Goal: Information Seeking & Learning: Check status

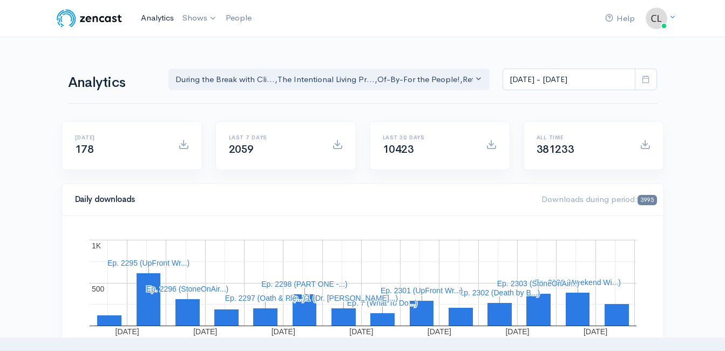
click at [158, 16] on link "Analytics" at bounding box center [158, 17] width 42 height 23
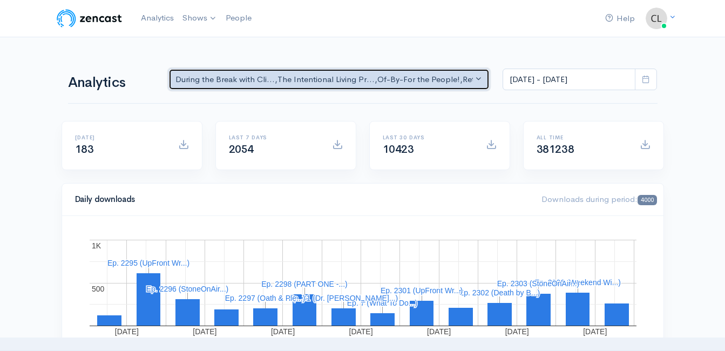
click at [477, 77] on button "During the Break with Cli... , The Intentional Living Pr... , Of-By-For the Peo…" at bounding box center [329, 80] width 322 height 22
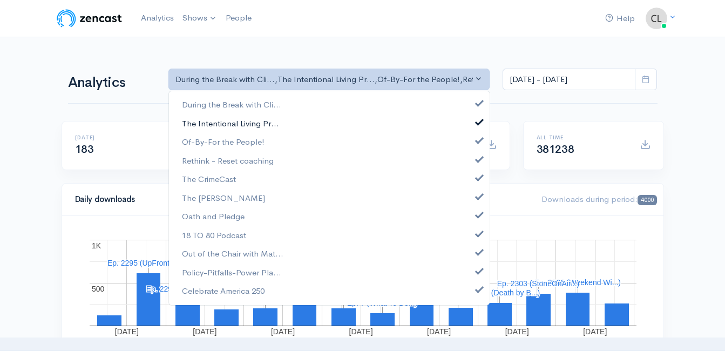
click at [255, 120] on span "The Intentional Living Pr..." at bounding box center [230, 123] width 97 height 12
click at [249, 139] on span "Of-By-For the People!" at bounding box center [223, 142] width 83 height 12
click at [248, 160] on span "Rethink - Reset coaching" at bounding box center [228, 160] width 92 height 12
click at [211, 185] on span "The CrimeCast" at bounding box center [209, 179] width 54 height 12
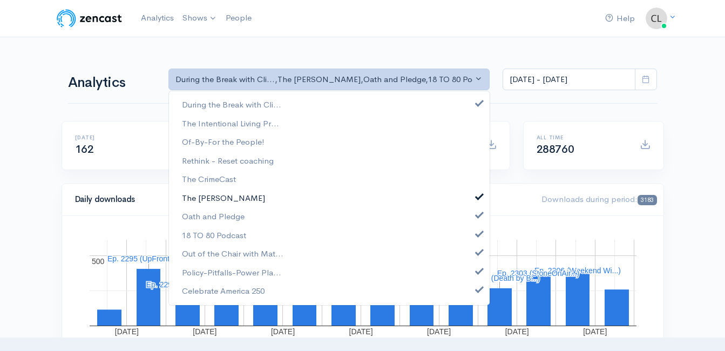
click at [211, 203] on span "The [PERSON_NAME]" at bounding box center [223, 198] width 83 height 12
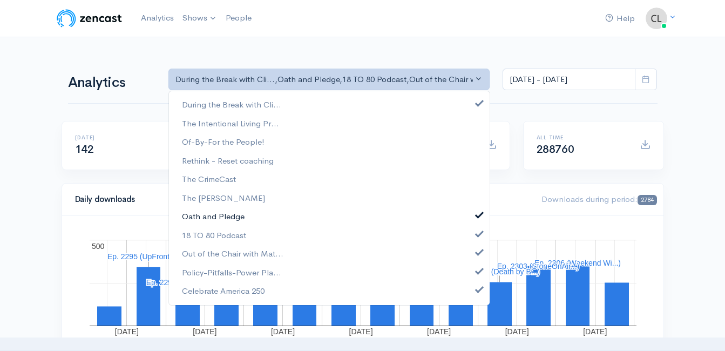
click at [213, 218] on span "Oath and Pledge" at bounding box center [213, 217] width 63 height 12
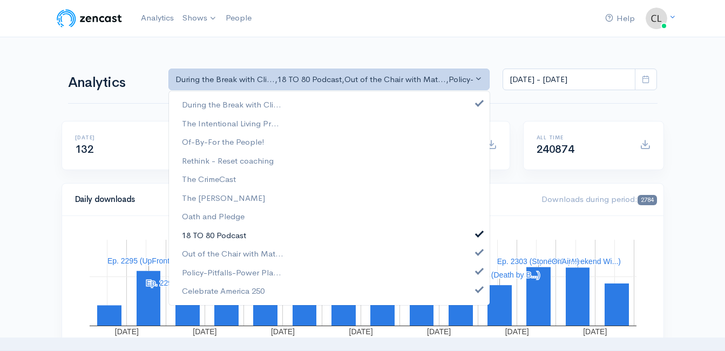
click at [215, 243] on link "18 TO 80 Podcast" at bounding box center [329, 235] width 321 height 19
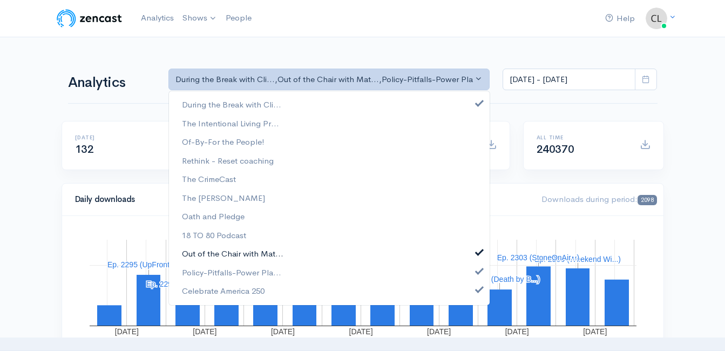
click at [216, 256] on span "Out of the Chair with Mat..." at bounding box center [232, 254] width 101 height 12
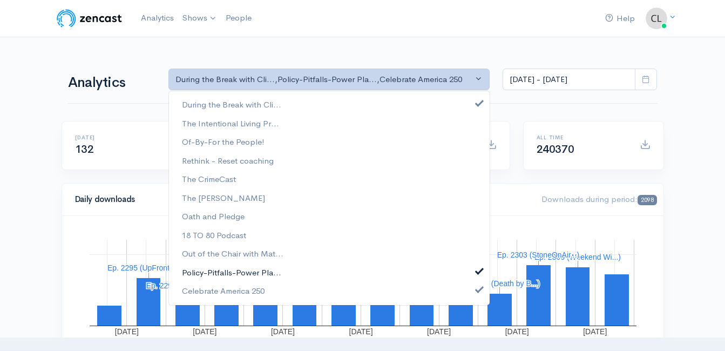
click at [220, 273] on span "Policy-Pitfalls-Power Pla..." at bounding box center [231, 272] width 99 height 12
click at [219, 290] on span "Celebrate America 250" at bounding box center [223, 291] width 83 height 12
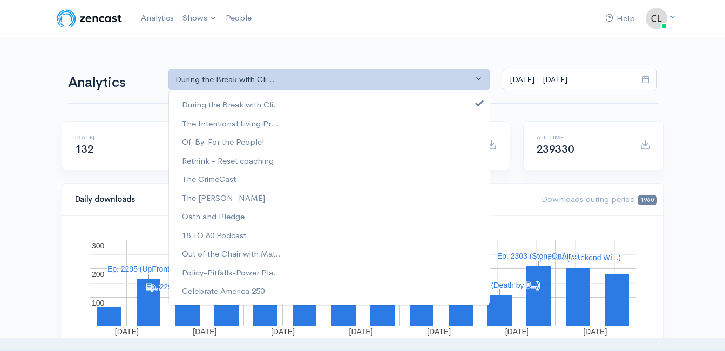
click at [648, 85] on span at bounding box center [646, 80] width 22 height 22
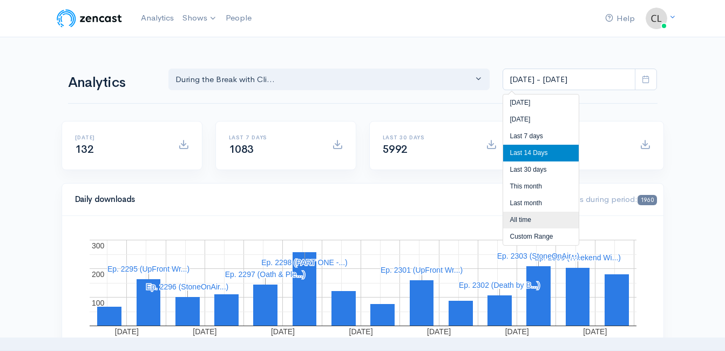
click at [534, 224] on li "All time" at bounding box center [541, 220] width 76 height 17
type input "[DATE] - [DATE]"
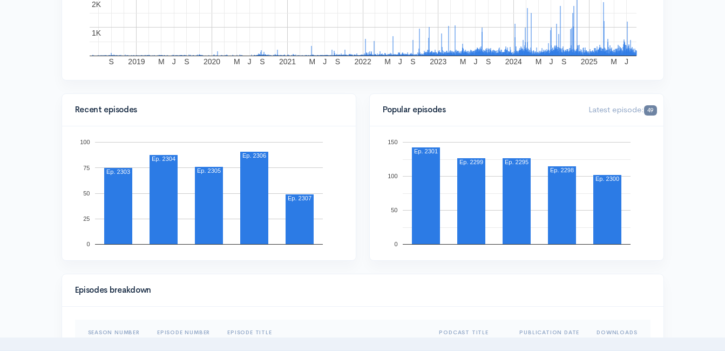
scroll to position [216, 0]
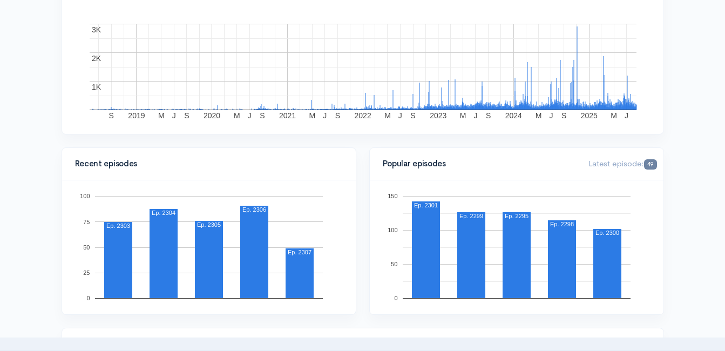
click at [354, 198] on div "0 25 50 75 100 Ep. 2303 Ep. 2304 Ep. 2305 Ep. 2306 Ep. 2307 49" at bounding box center [209, 247] width 294 height 134
click at [364, 193] on div "Popular episodes Latest episode: 49 0 50 100 150 Ep. 2301 Ep. 2299 Ep. 2295 Ep.…" at bounding box center [517, 237] width 308 height 180
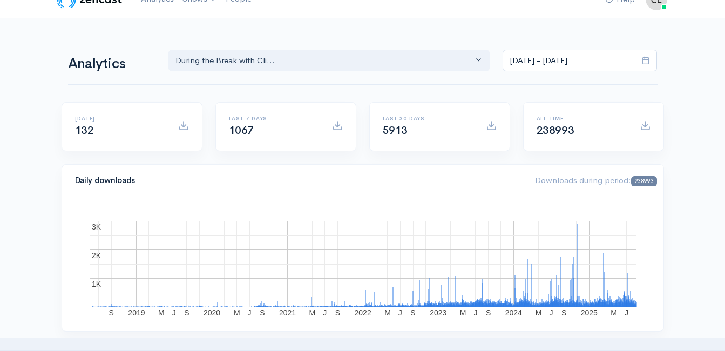
scroll to position [0, 0]
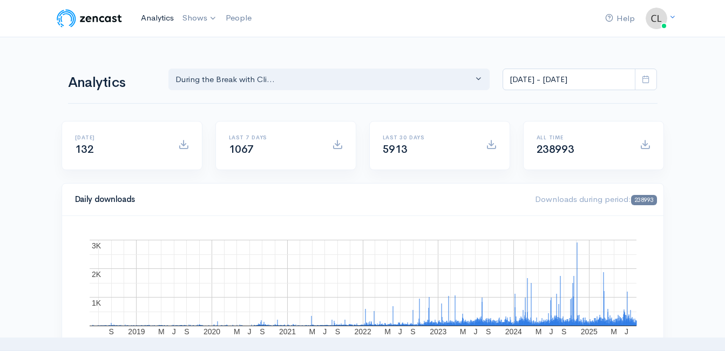
click at [152, 14] on link "Analytics" at bounding box center [158, 17] width 42 height 23
